Goal: Task Accomplishment & Management: Complete application form

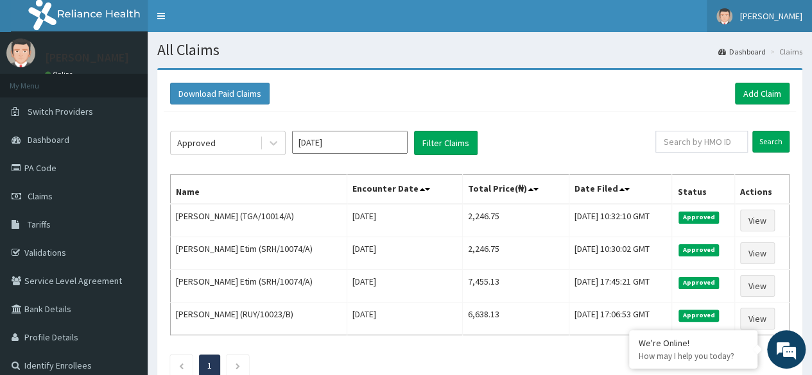
click at [772, 24] on link "[PERSON_NAME]" at bounding box center [758, 16] width 105 height 32
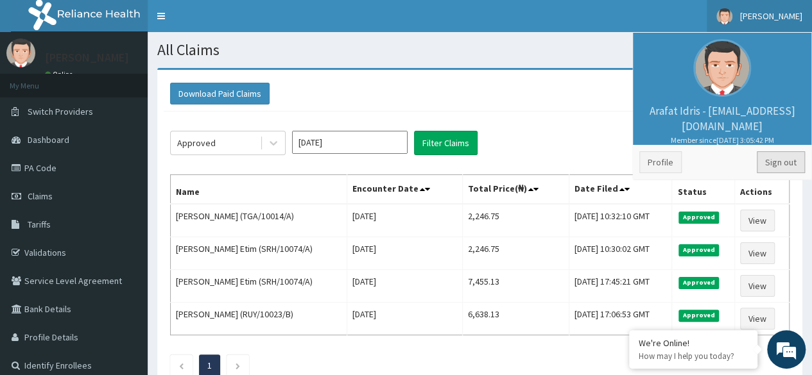
click at [776, 165] on link "Sign out" at bounding box center [780, 162] width 48 height 22
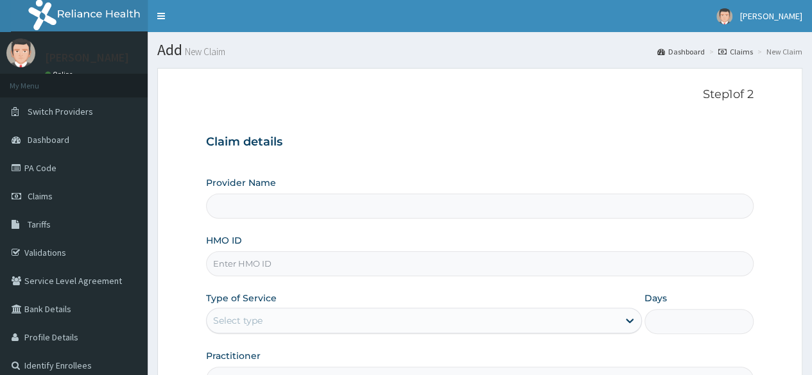
type input "Reliance Family Clinics (RFC)- [GEOGRAPHIC_DATA]"
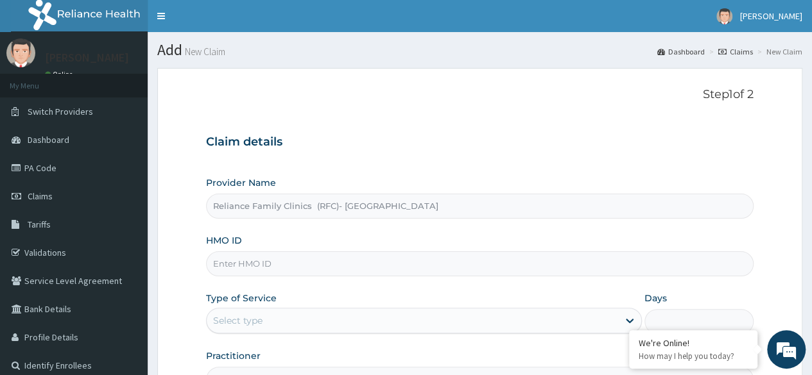
click at [395, 265] on input "HMO ID" at bounding box center [479, 263] width 547 height 25
paste input "RFC/10135/B"
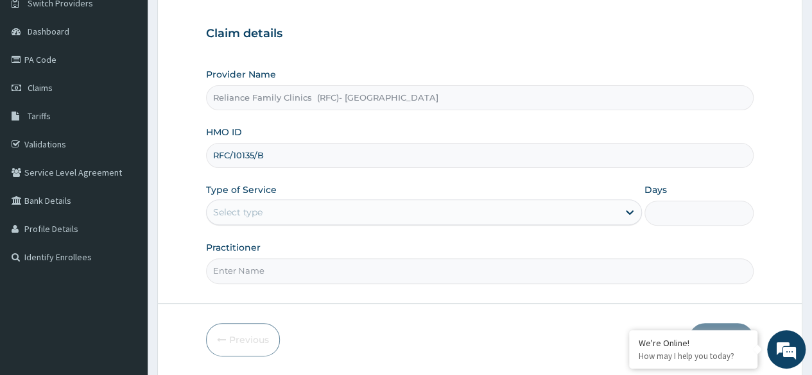
scroll to position [123, 0]
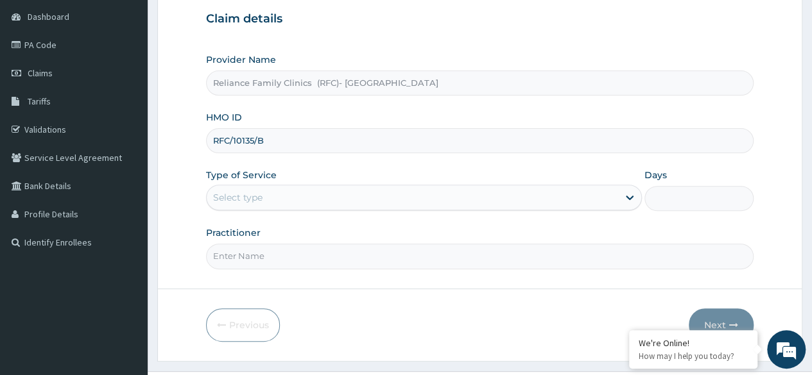
type input "RFC/10135/B"
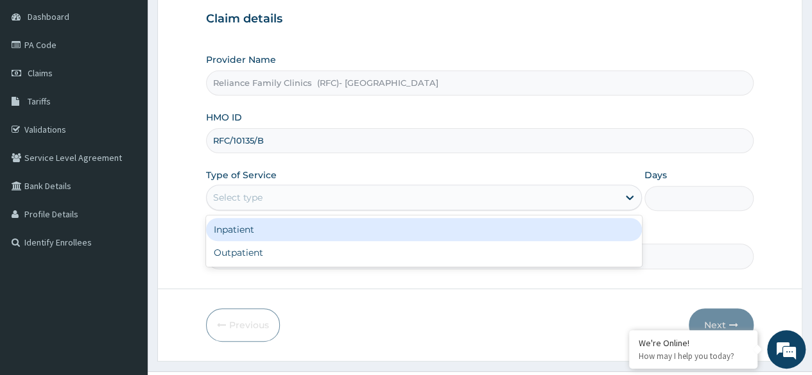
click at [455, 185] on div "Select type" at bounding box center [424, 198] width 436 height 26
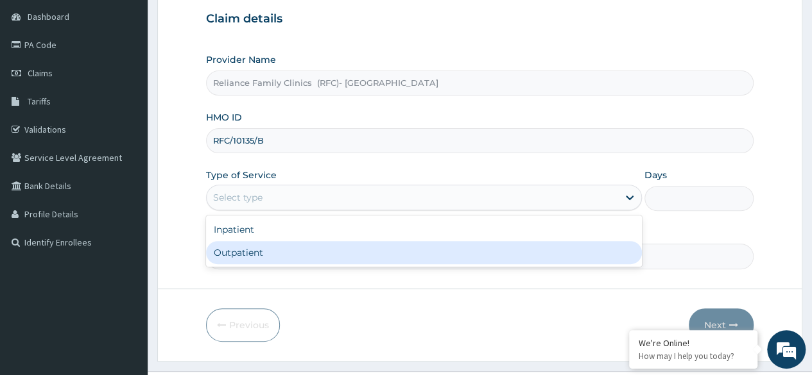
click at [413, 259] on div "Outpatient" at bounding box center [424, 252] width 436 height 23
type input "1"
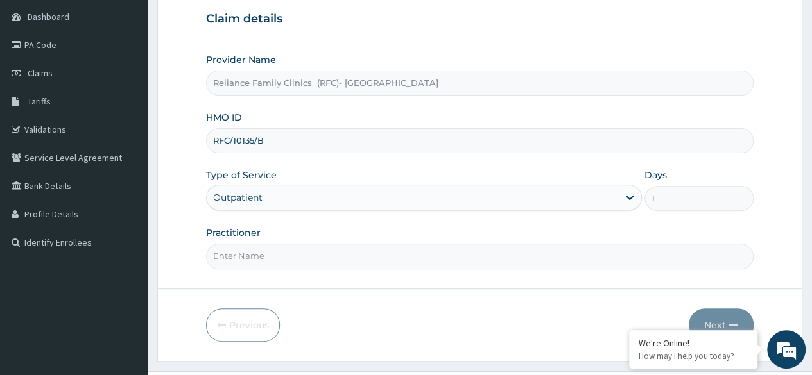
click at [413, 259] on input "Practitioner" at bounding box center [479, 256] width 547 height 25
type input "Dr Owulu"
click at [701, 318] on button "Next" at bounding box center [720, 325] width 65 height 33
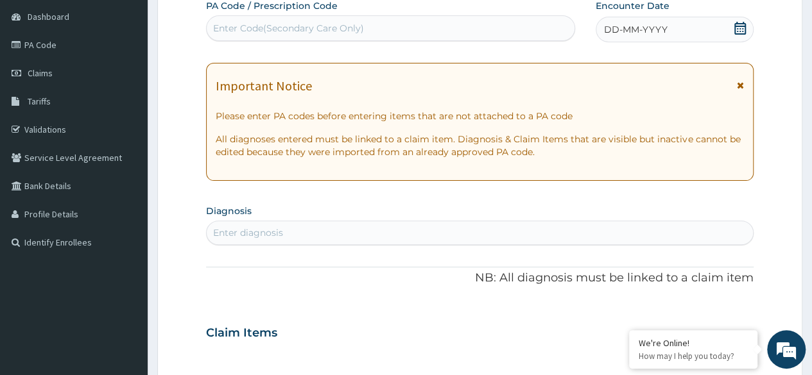
click at [736, 28] on icon at bounding box center [739, 28] width 13 height 13
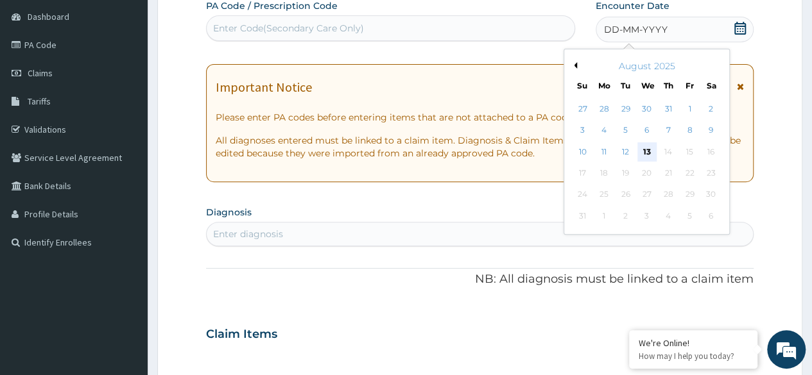
click at [651, 151] on div "13" at bounding box center [645, 151] width 19 height 19
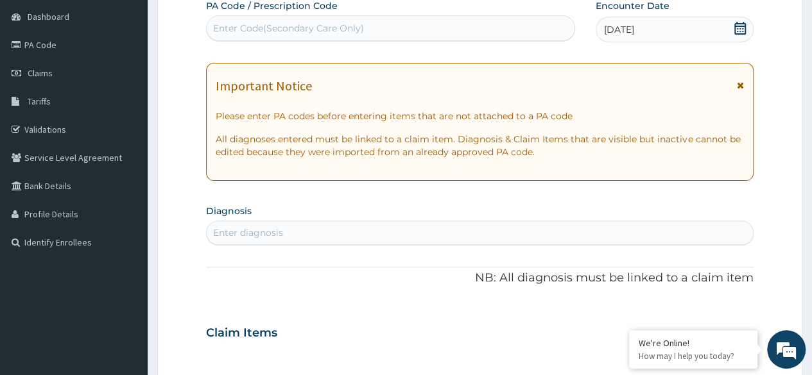
click at [452, 223] on div "Enter diagnosis" at bounding box center [480, 233] width 546 height 21
type input "adult"
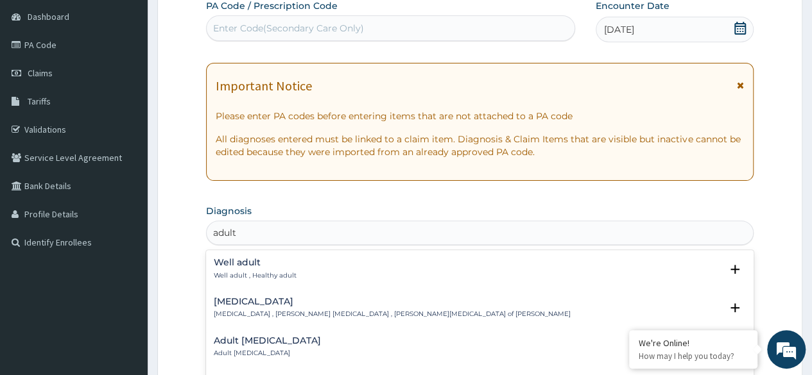
click at [282, 276] on p "Well adult , Healthy adult" at bounding box center [255, 275] width 83 height 9
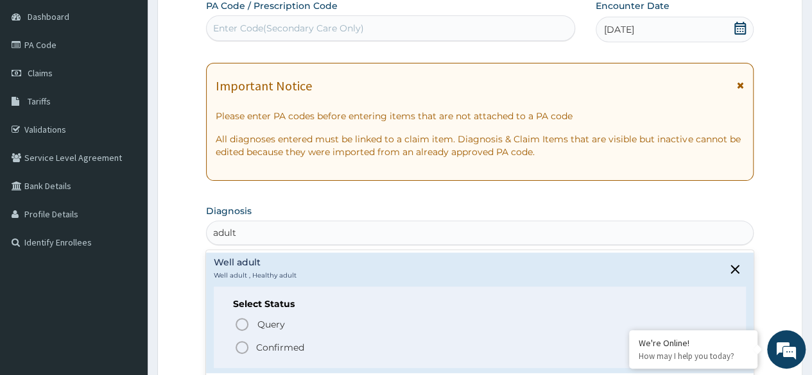
drag, startPoint x: 271, startPoint y: 355, endPoint x: 278, endPoint y: 345, distance: 12.8
click at [278, 345] on div "Select Status Query Query covers suspected (?), Keep in view (kiv), Ruled out (…" at bounding box center [480, 327] width 532 height 81
click at [278, 345] on p "Confirmed" at bounding box center [280, 347] width 48 height 13
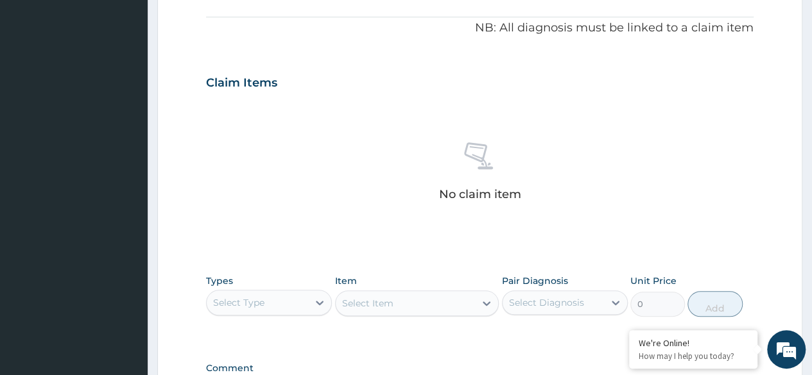
scroll to position [378, 0]
click at [311, 280] on div "Types Select Type" at bounding box center [269, 295] width 126 height 42
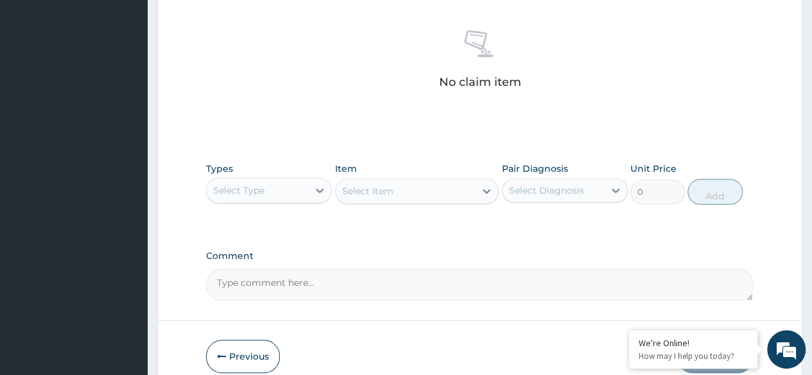
scroll to position [494, 0]
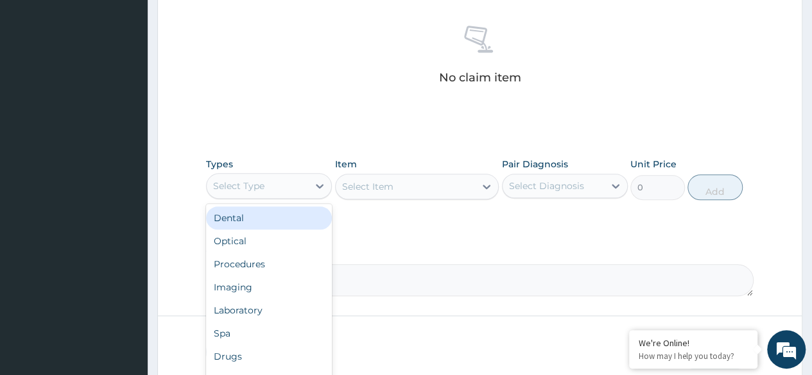
click at [305, 184] on div "Select Type" at bounding box center [257, 186] width 101 height 21
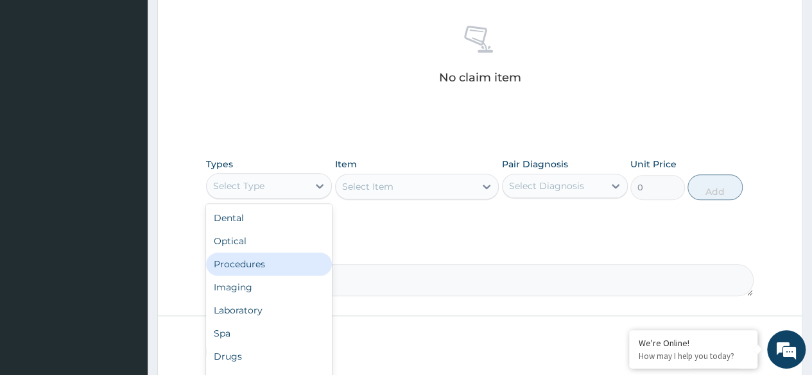
click at [267, 266] on div "Procedures" at bounding box center [269, 264] width 126 height 23
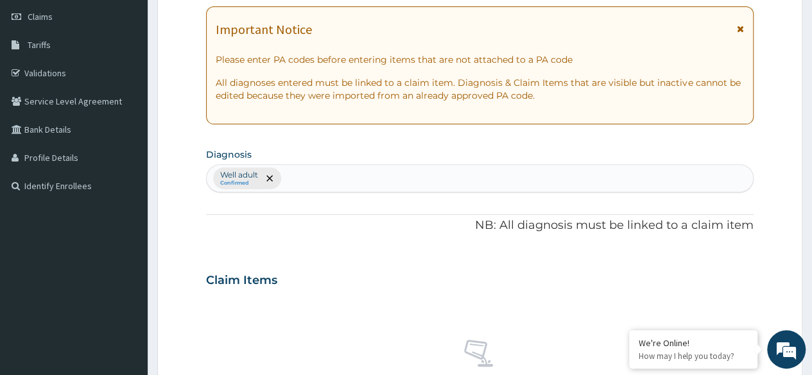
scroll to position [178, 0]
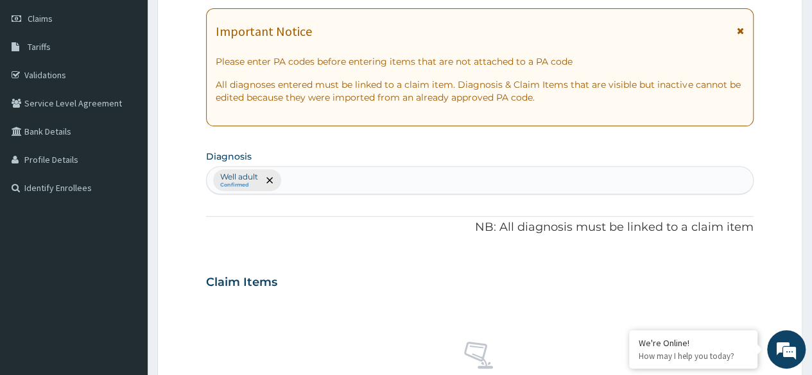
click at [299, 178] on div "Well adult Confirmed" at bounding box center [480, 180] width 546 height 27
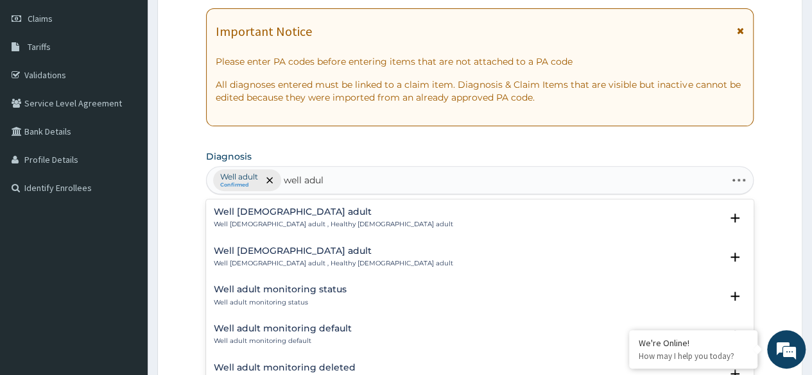
type input "well adult"
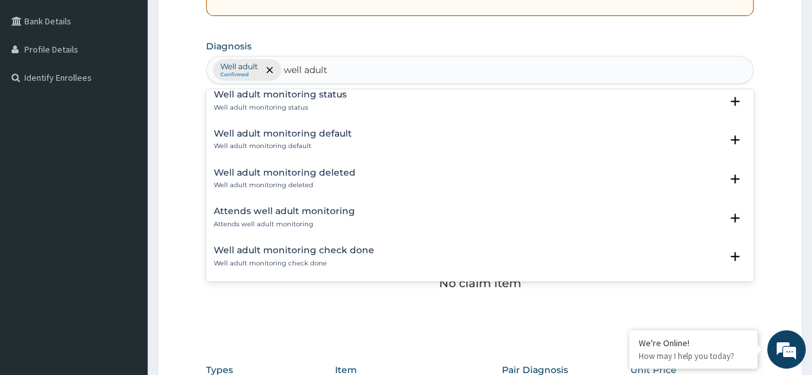
scroll to position [0, 0]
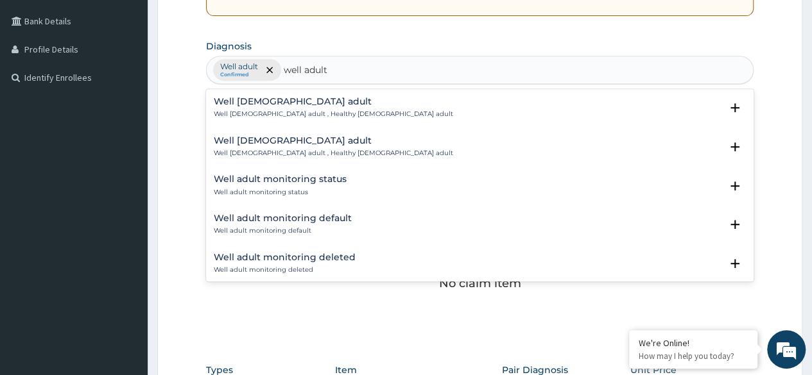
click at [284, 110] on p "Well male adult , Healthy male adult" at bounding box center [333, 114] width 239 height 9
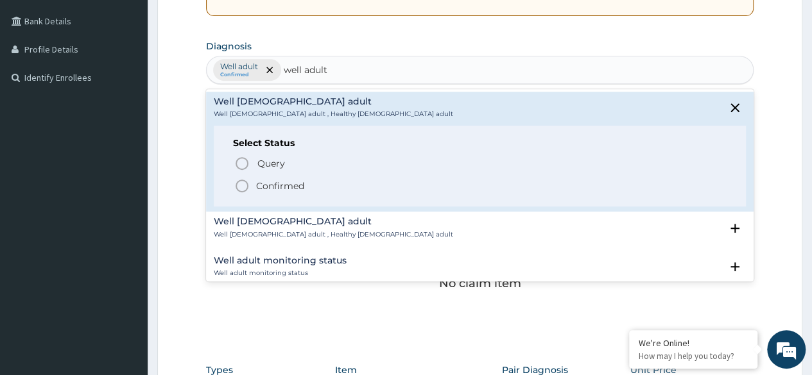
click at [276, 183] on p "Confirmed" at bounding box center [280, 186] width 48 height 13
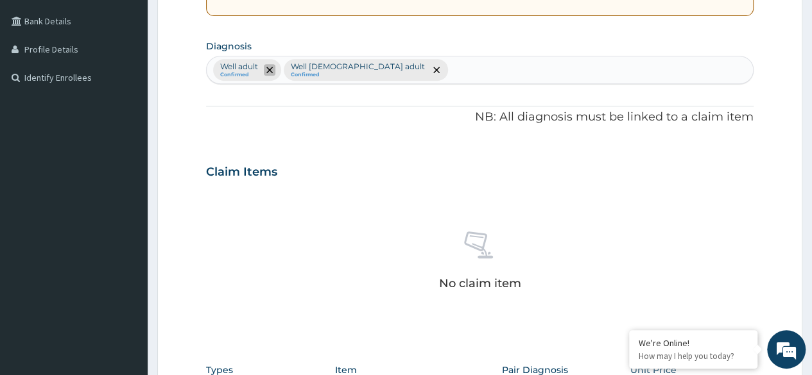
click at [264, 65] on span "remove selection option" at bounding box center [270, 70] width 12 height 12
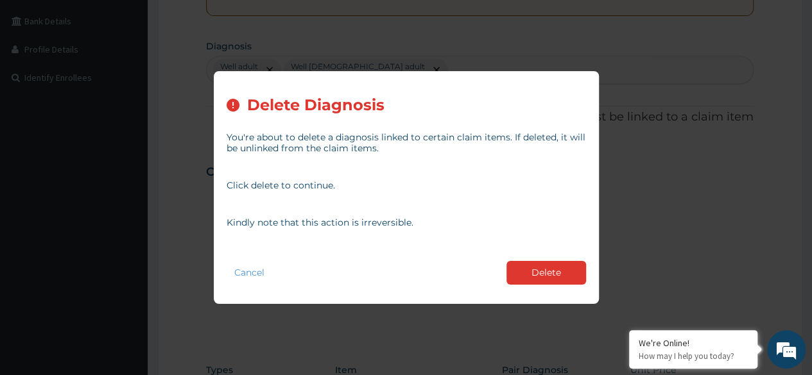
click at [548, 256] on div "Cancel Delete" at bounding box center [405, 273] width 359 height 37
click at [549, 273] on button "Delete" at bounding box center [546, 273] width 80 height 24
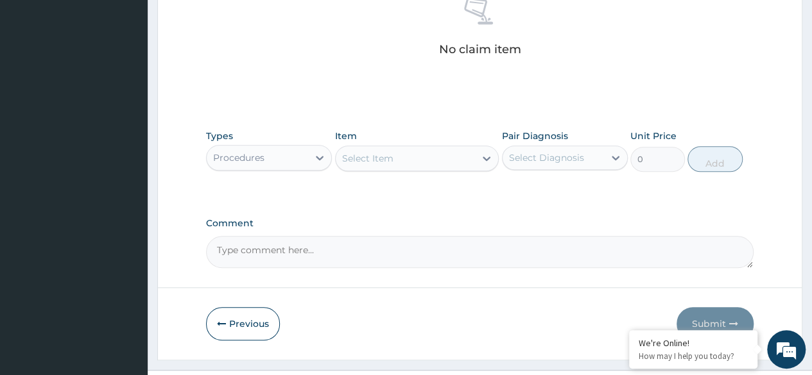
scroll to position [528, 0]
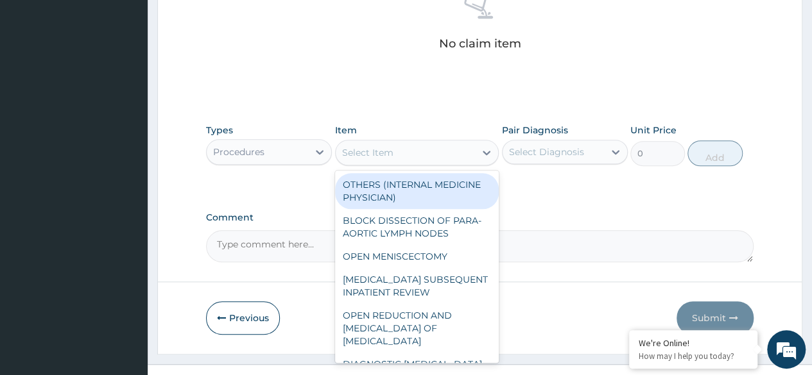
click at [411, 149] on div "Select Item" at bounding box center [406, 152] width 140 height 21
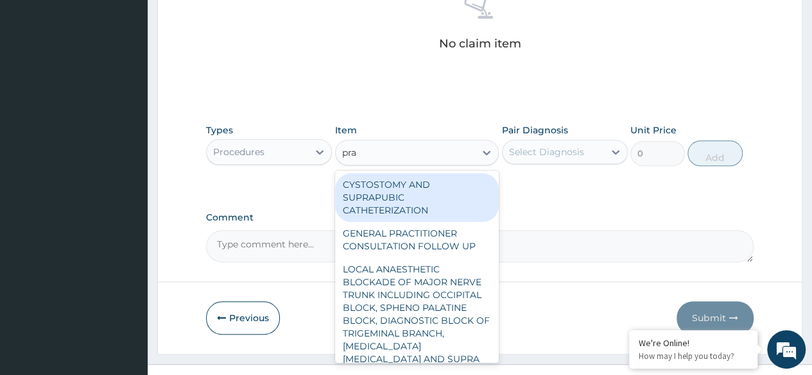
type input "prac"
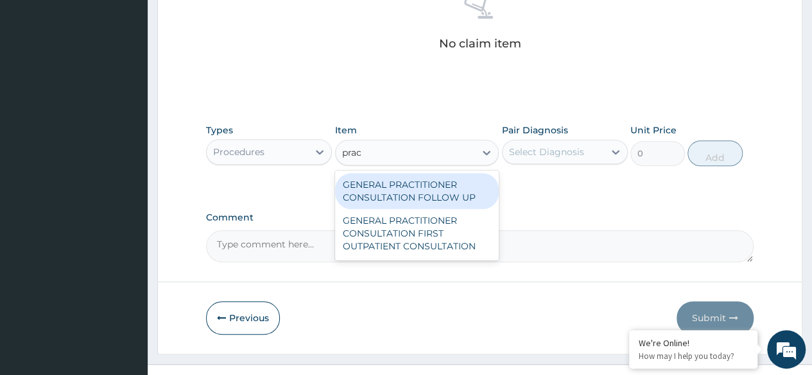
click at [403, 201] on div "GENERAL PRACTITIONER CONSULTATION FOLLOW UP" at bounding box center [417, 191] width 164 height 36
type input "2246.75"
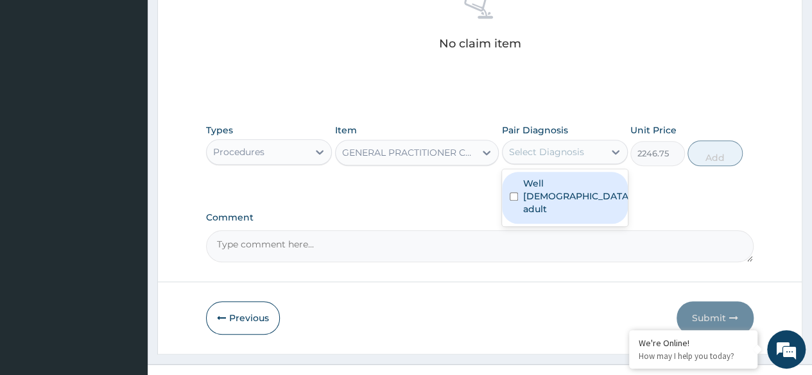
click at [561, 146] on div "Select Diagnosis" at bounding box center [546, 152] width 75 height 13
click at [561, 191] on div "Well male adult" at bounding box center [565, 198] width 126 height 52
checkbox input "true"
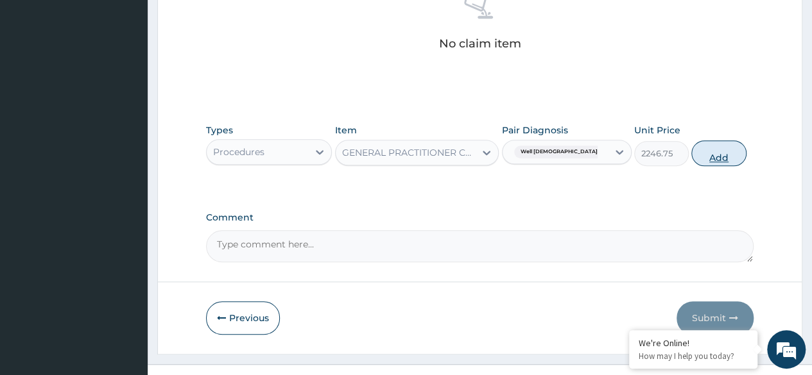
click at [724, 158] on button "Add" at bounding box center [718, 153] width 55 height 26
type input "0"
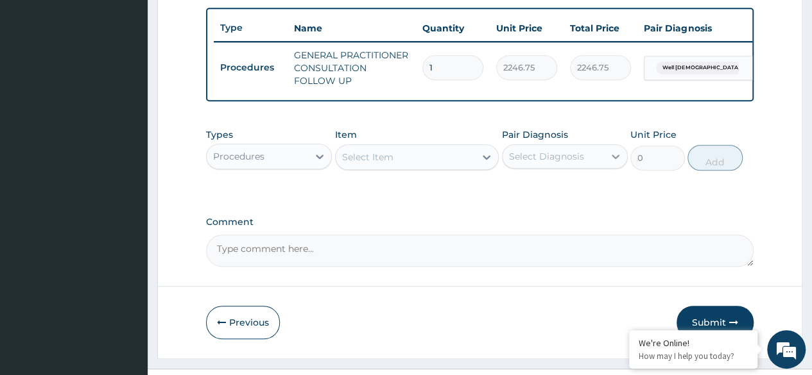
scroll to position [503, 0]
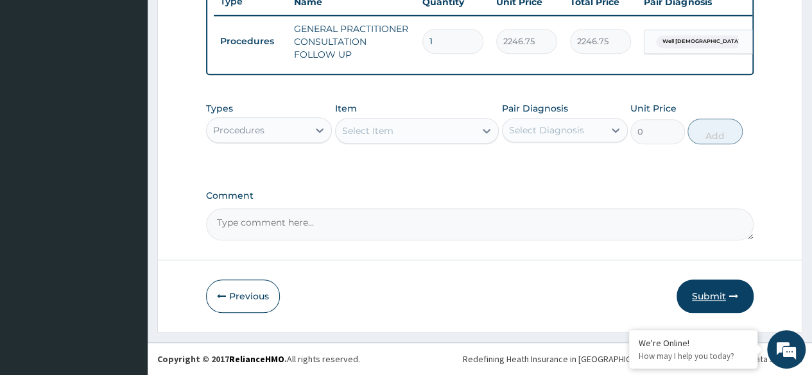
click at [719, 293] on button "Submit" at bounding box center [714, 296] width 77 height 33
